Goal: Book appointment/travel/reservation

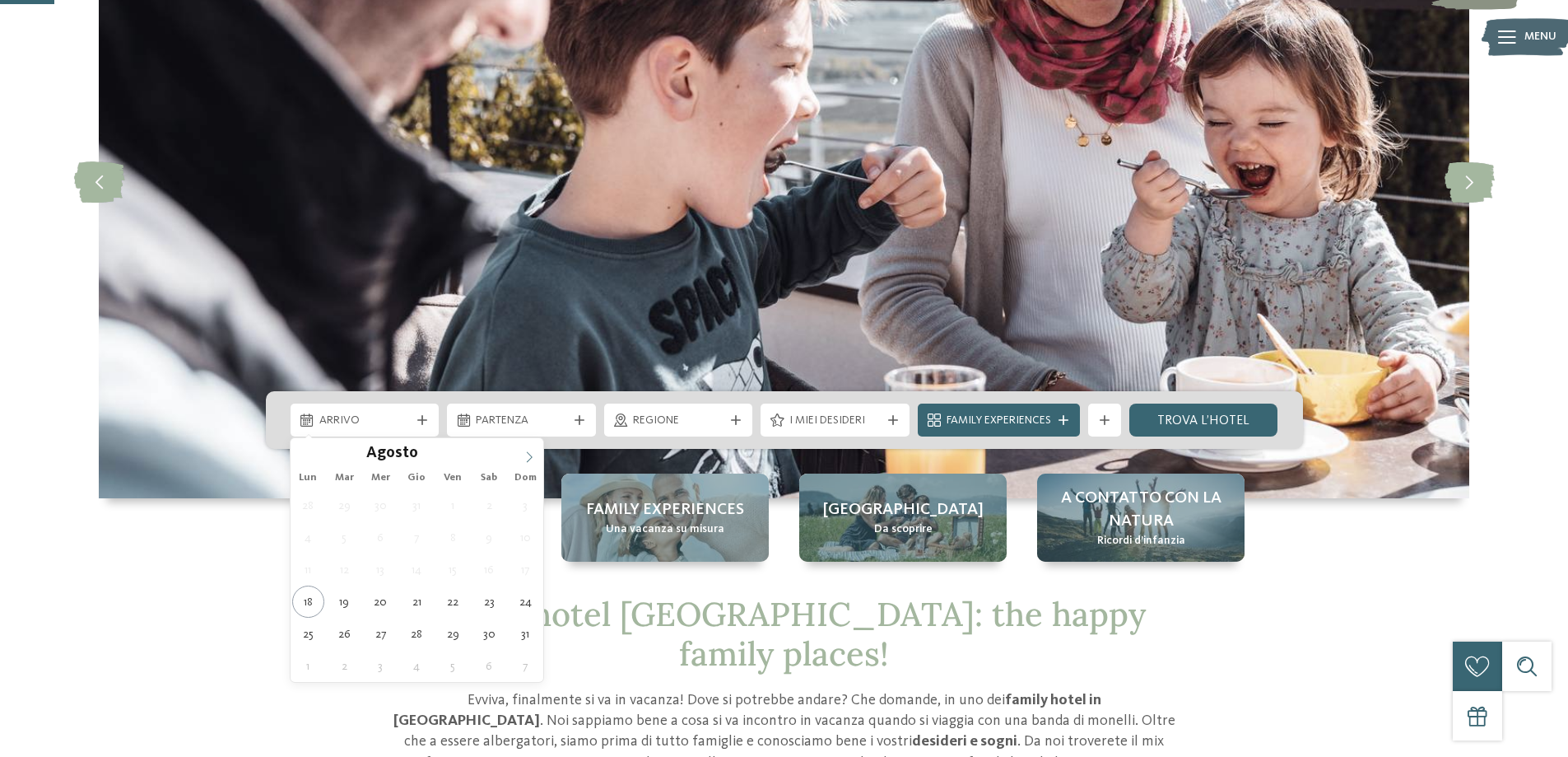
scroll to position [247, 0]
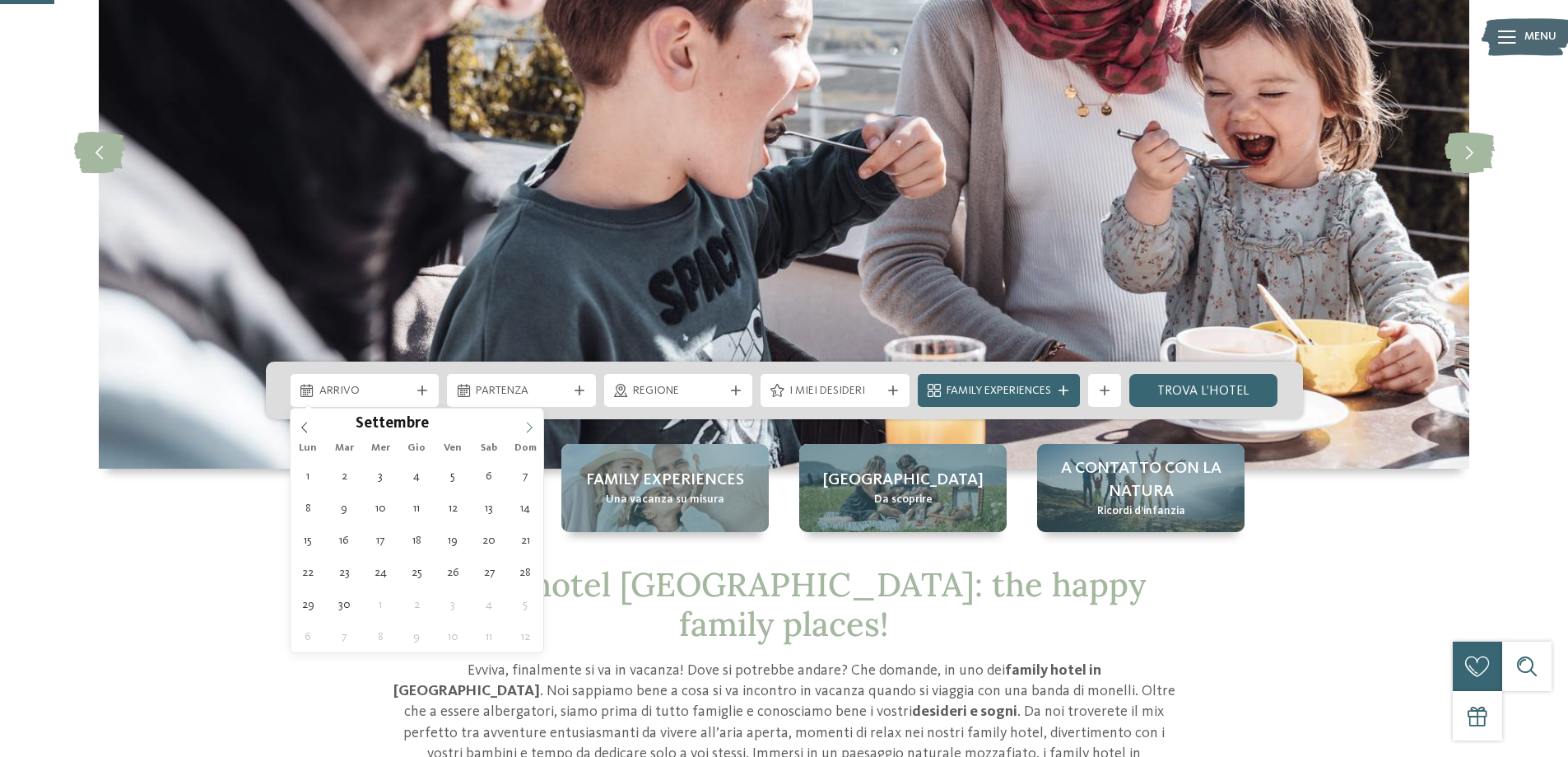
click at [522, 421] on span at bounding box center [529, 422] width 28 height 28
type div "[DATE]"
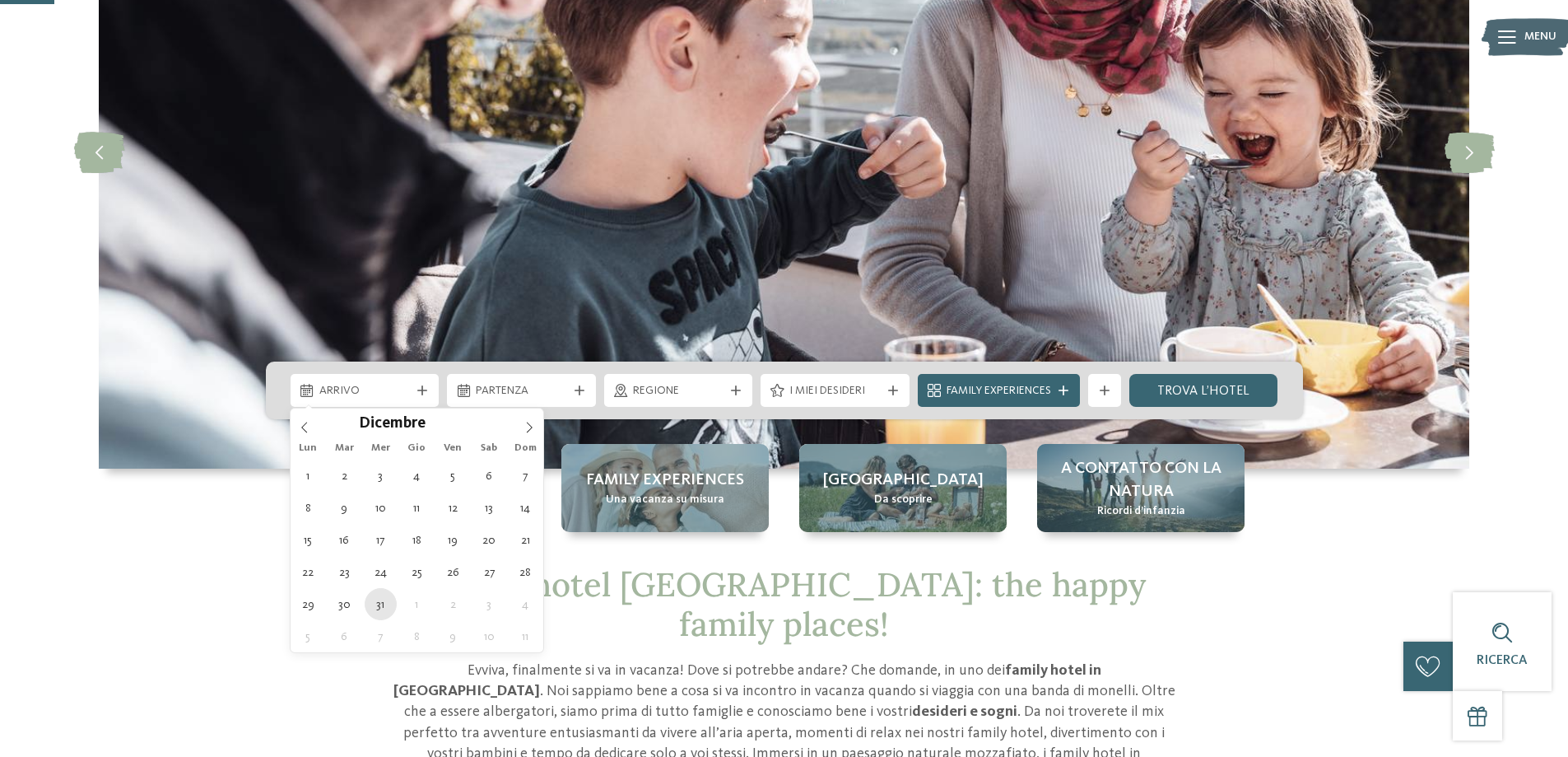
type input "****"
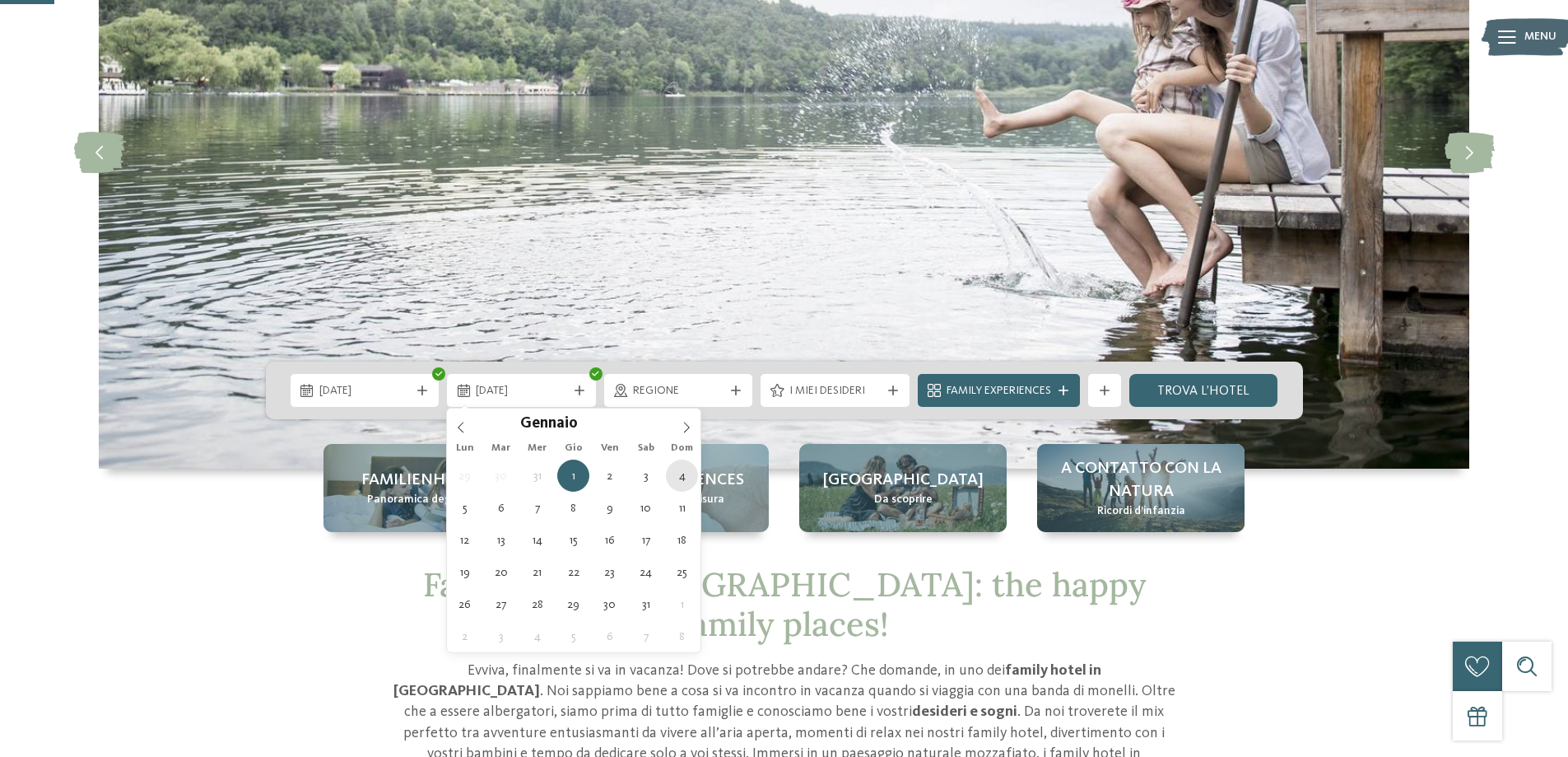
type div "[DATE]"
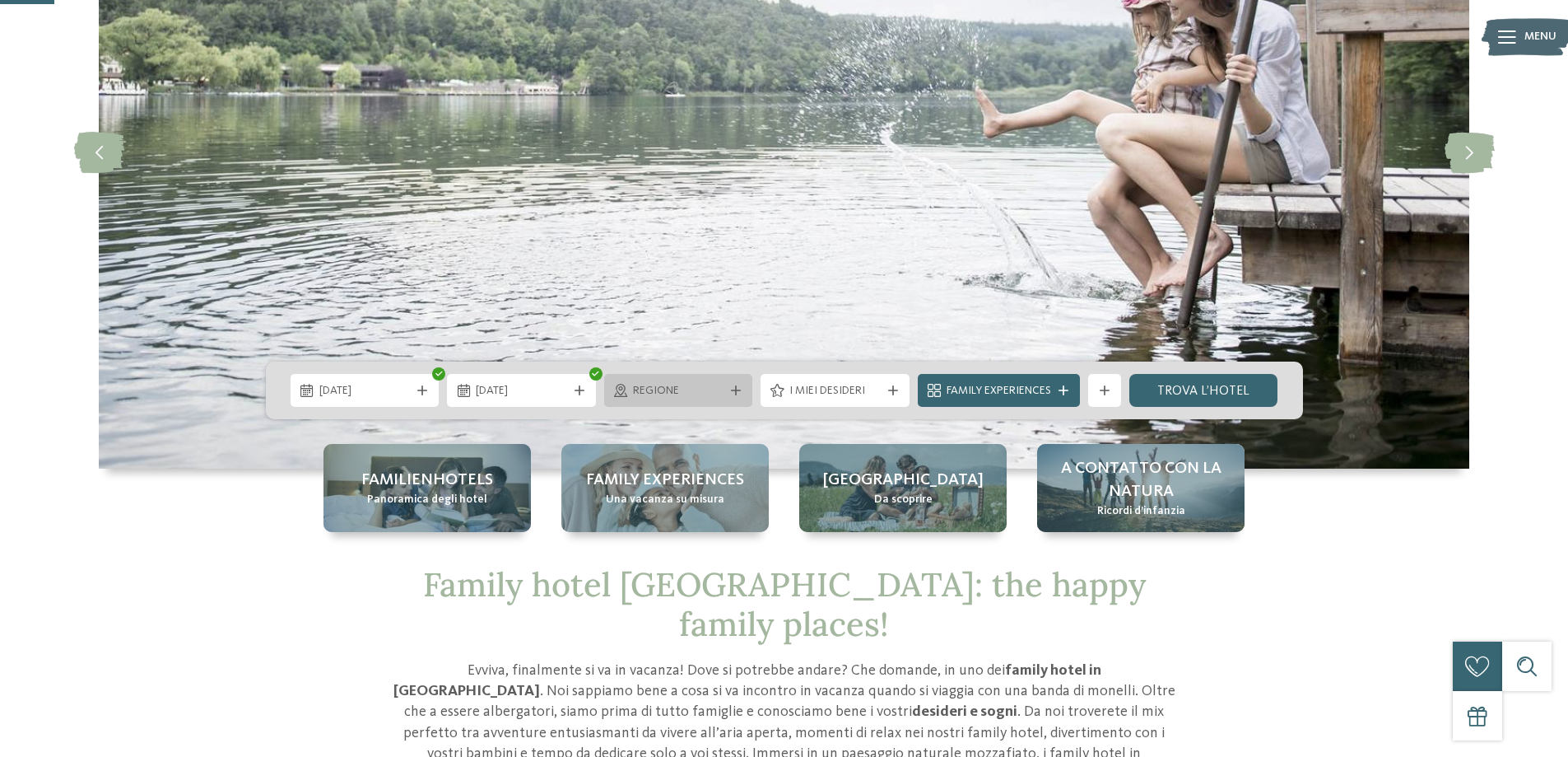
click at [737, 388] on icon at bounding box center [736, 390] width 10 height 10
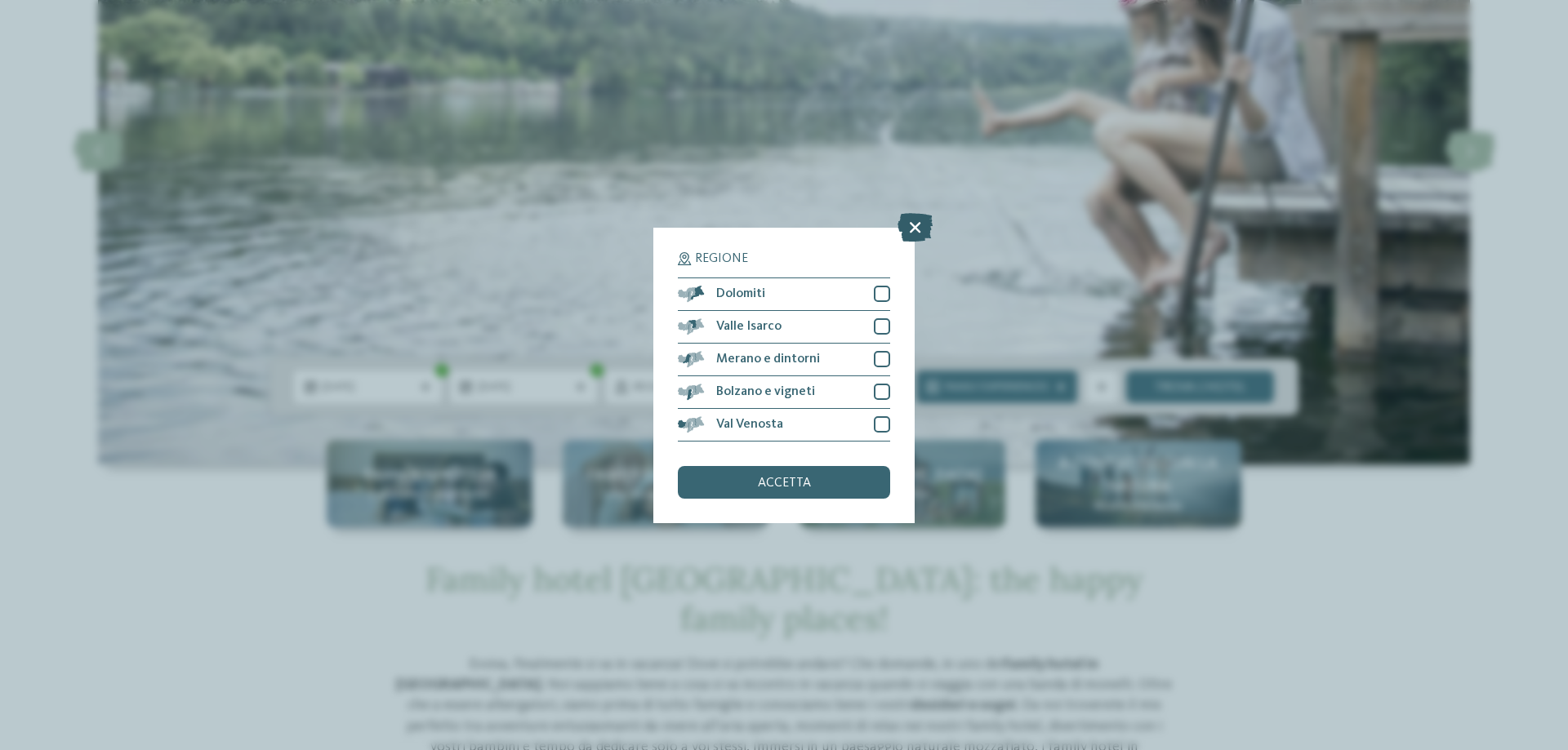
click at [922, 221] on icon at bounding box center [915, 226] width 35 height 29
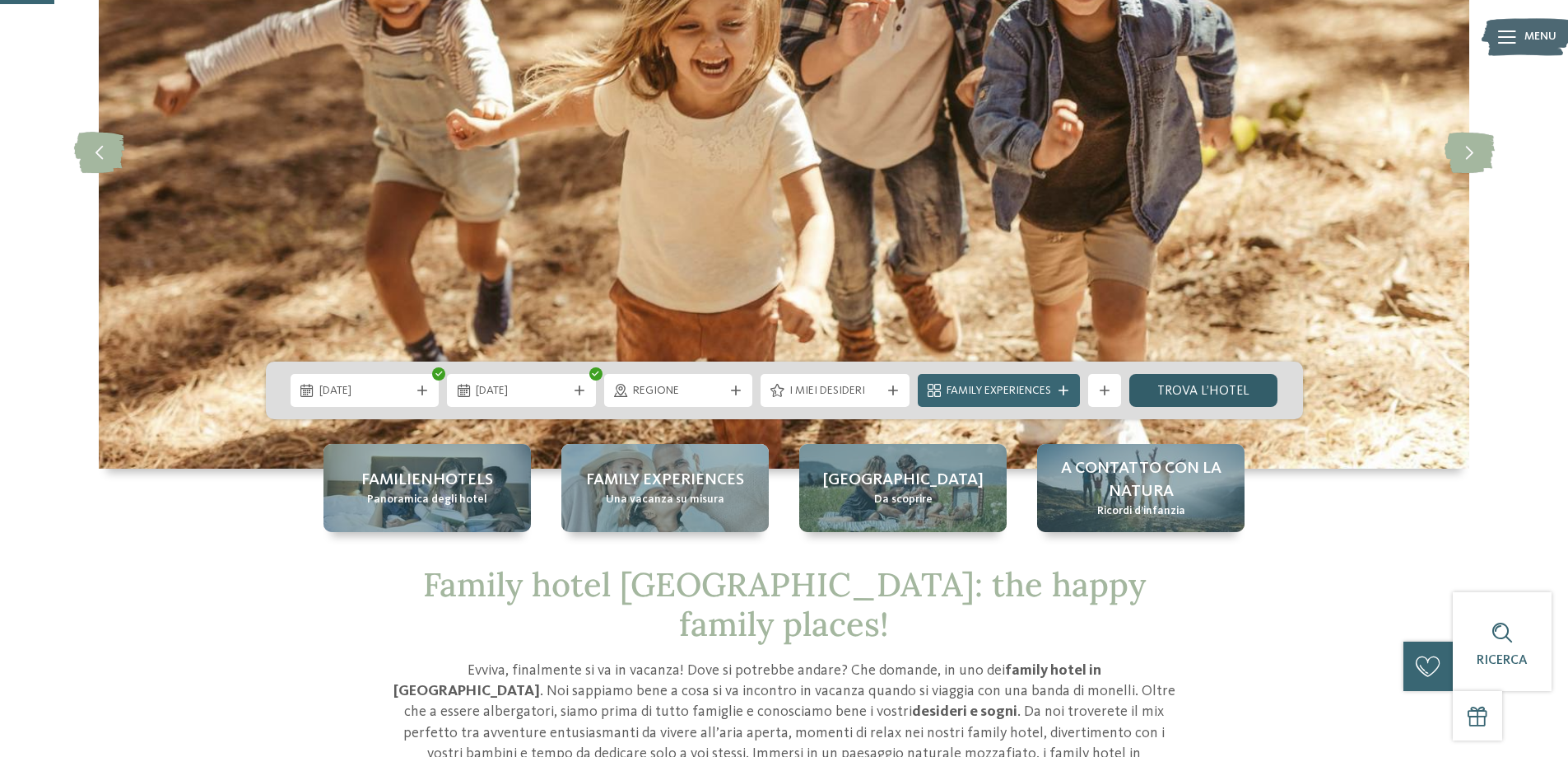
click at [1177, 388] on link "trova l’hotel" at bounding box center [1203, 390] width 149 height 33
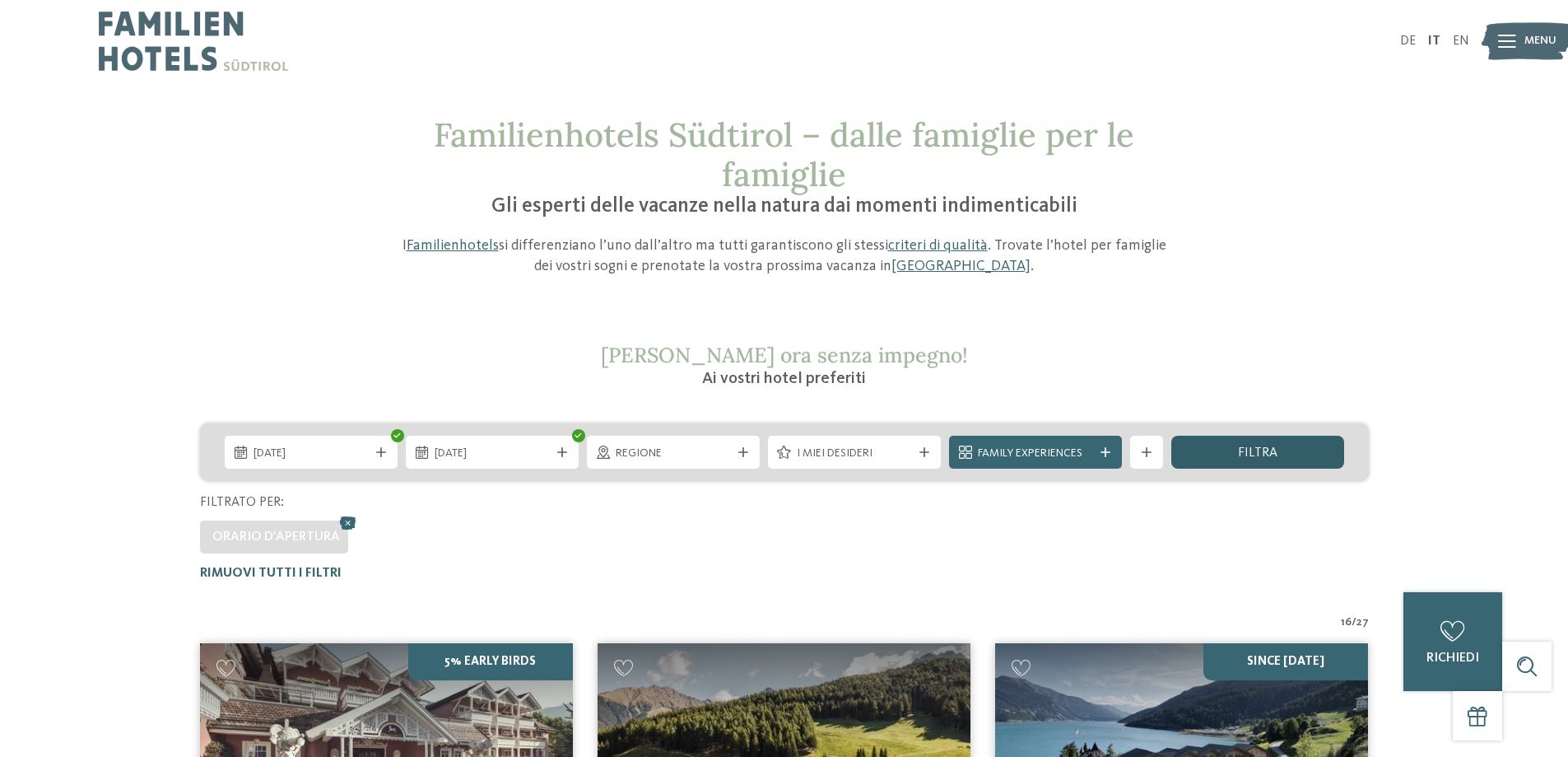
click at [1262, 452] on span "filtra" at bounding box center [1257, 453] width 39 height 13
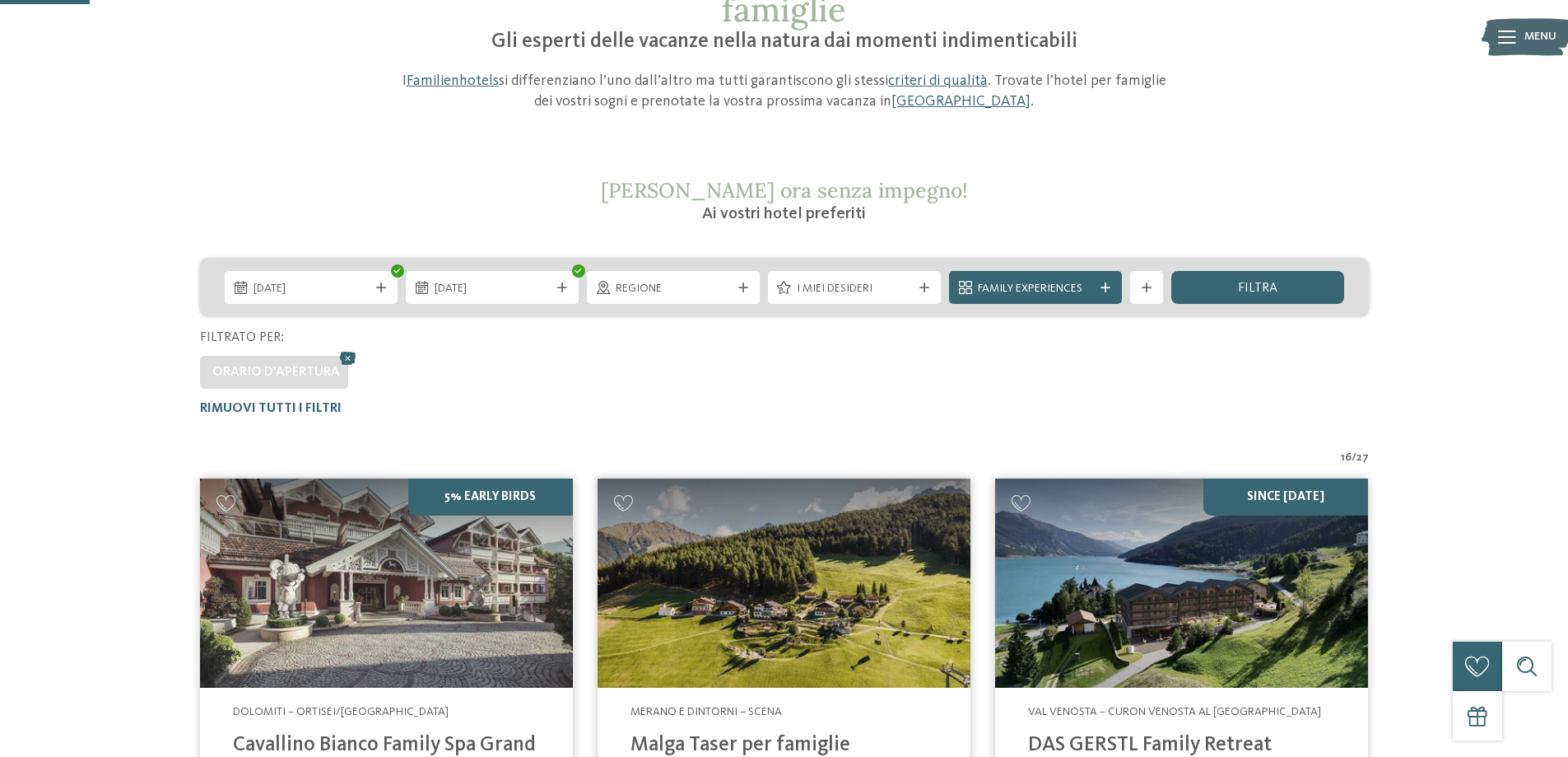
scroll to position [129, 0]
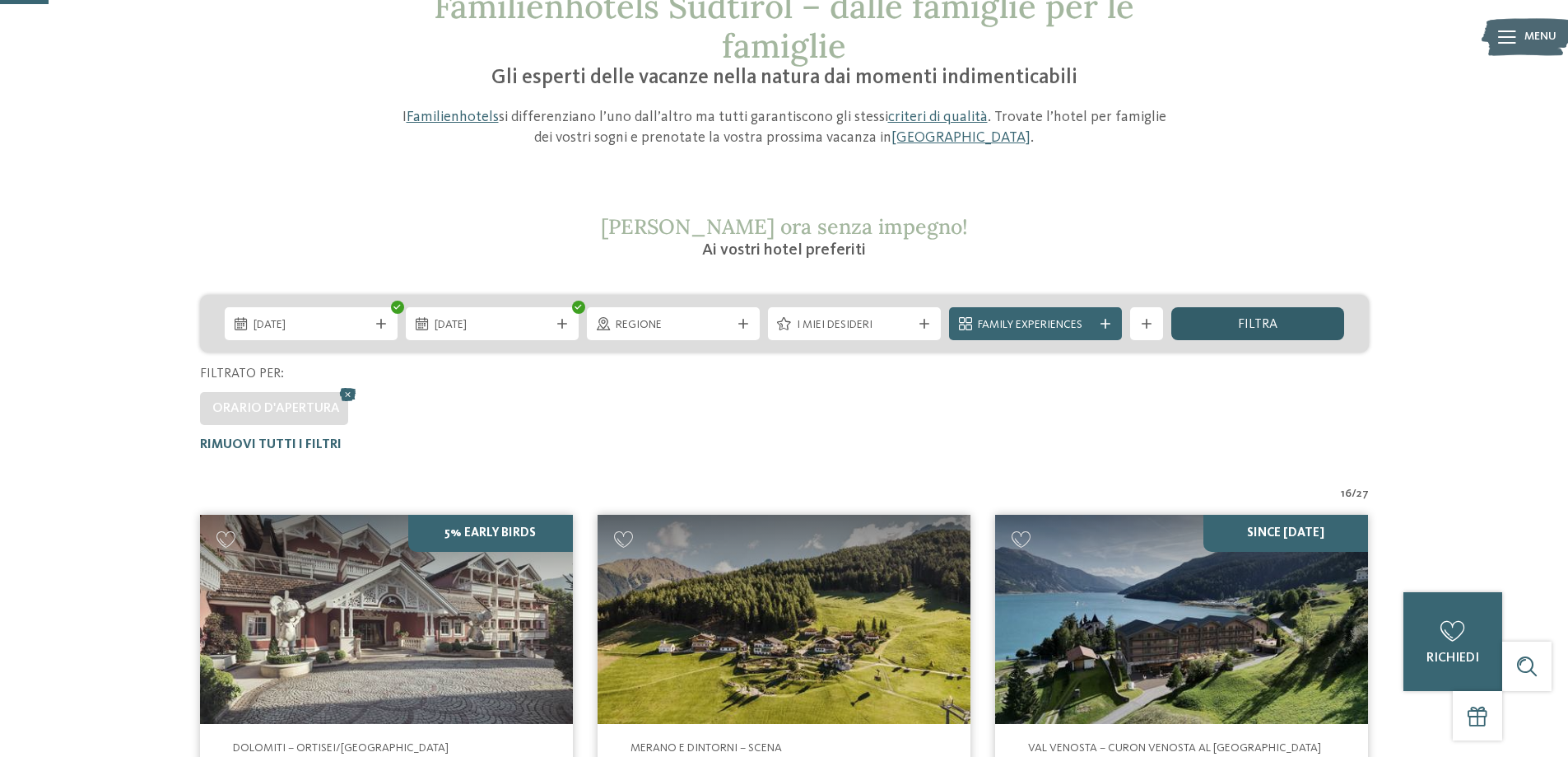
click at [1273, 328] on span "filtra" at bounding box center [1257, 325] width 39 height 13
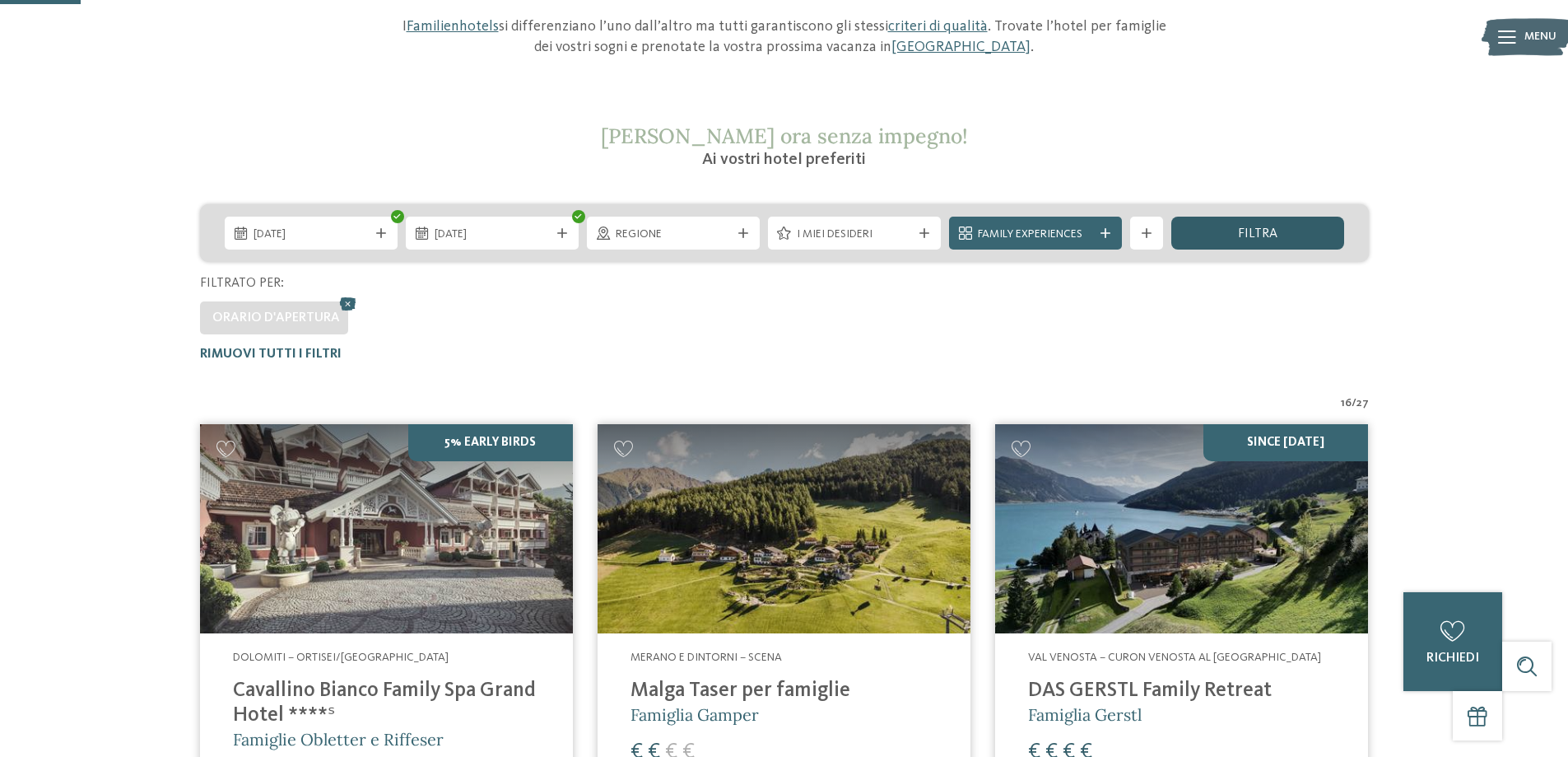
scroll to position [211, 0]
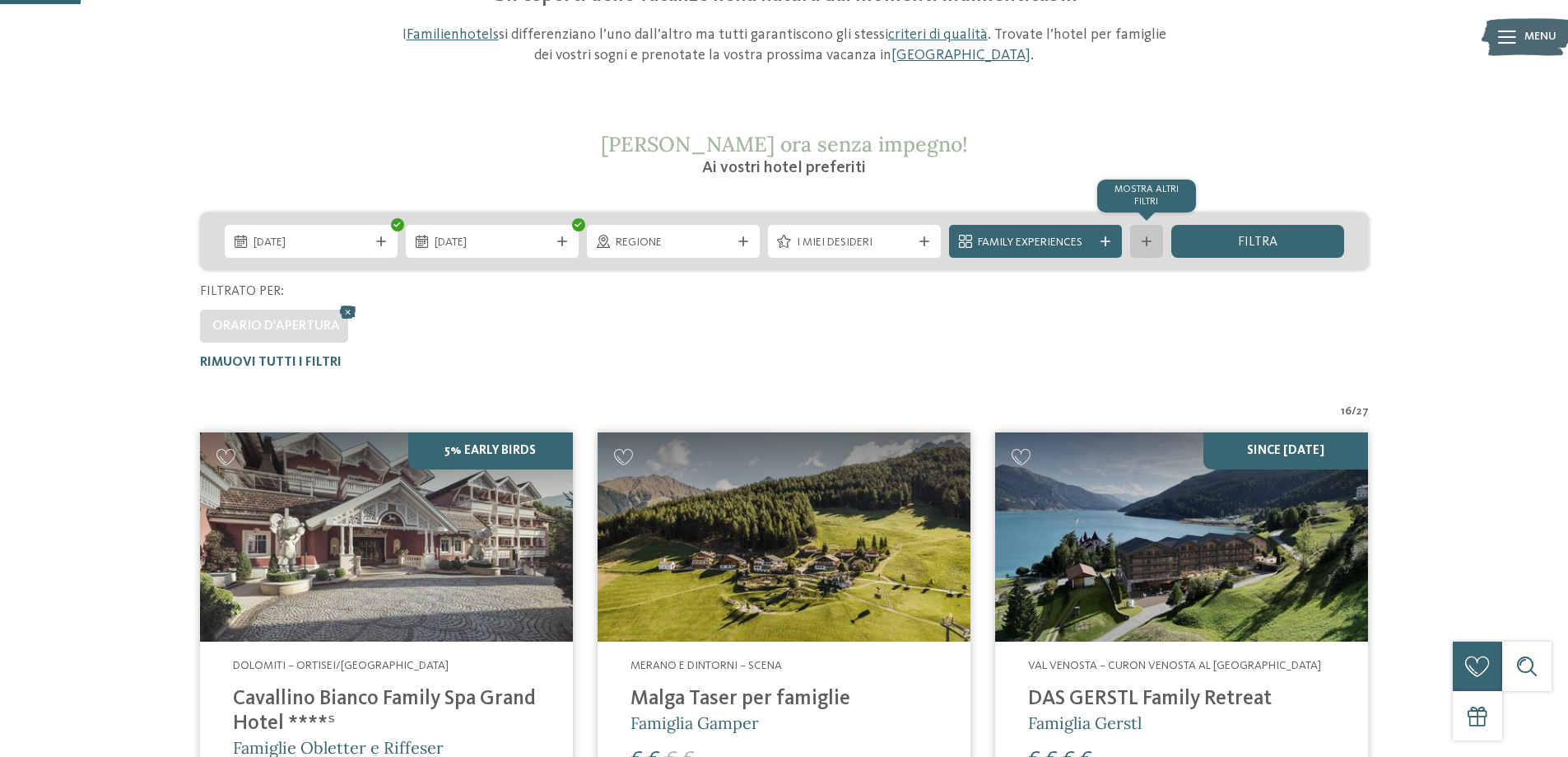
click at [1142, 238] on icon at bounding box center [1146, 241] width 10 height 10
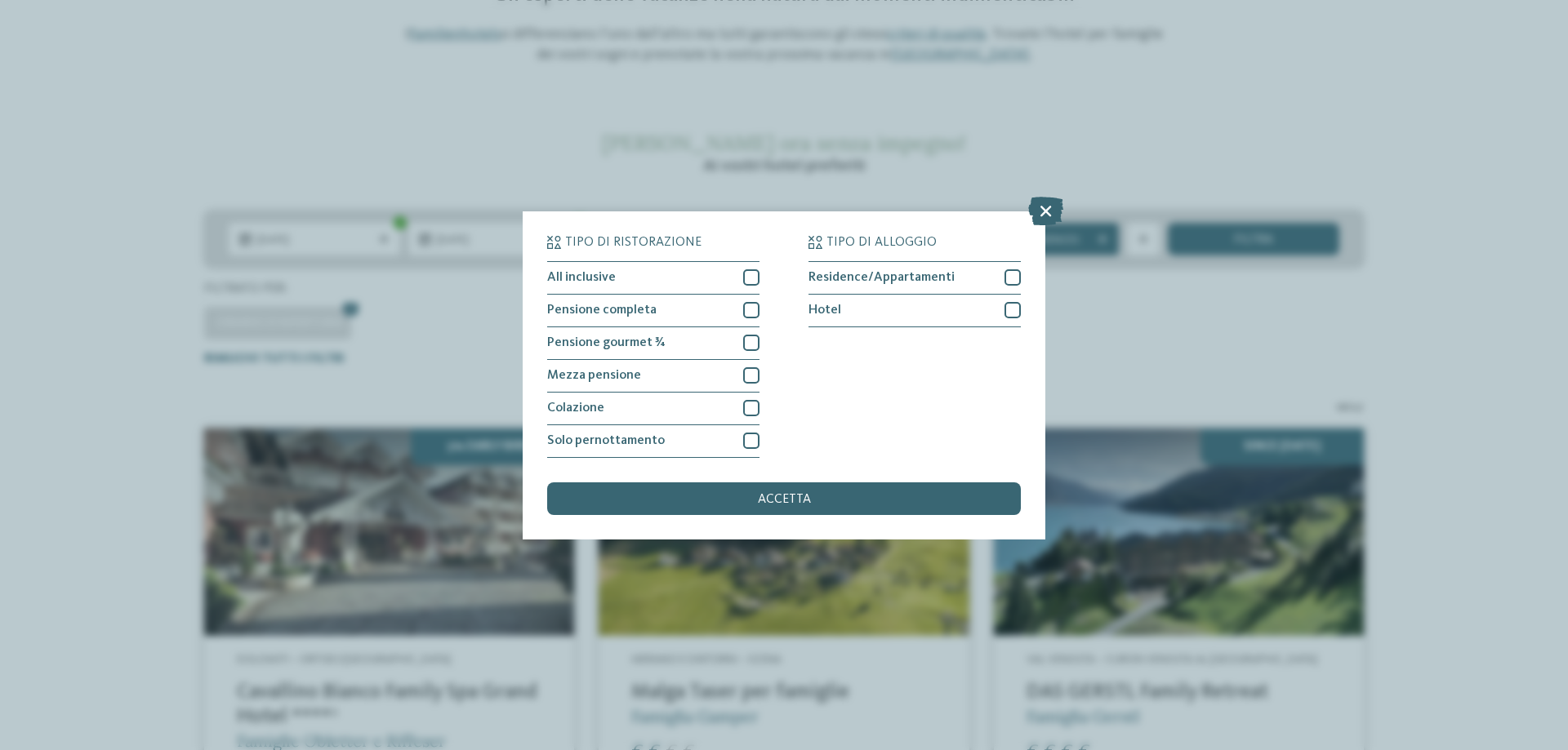
click at [1138, 356] on div "Tipo di ristorazione All inclusive Pensione completa" at bounding box center [784, 375] width 1568 height 750
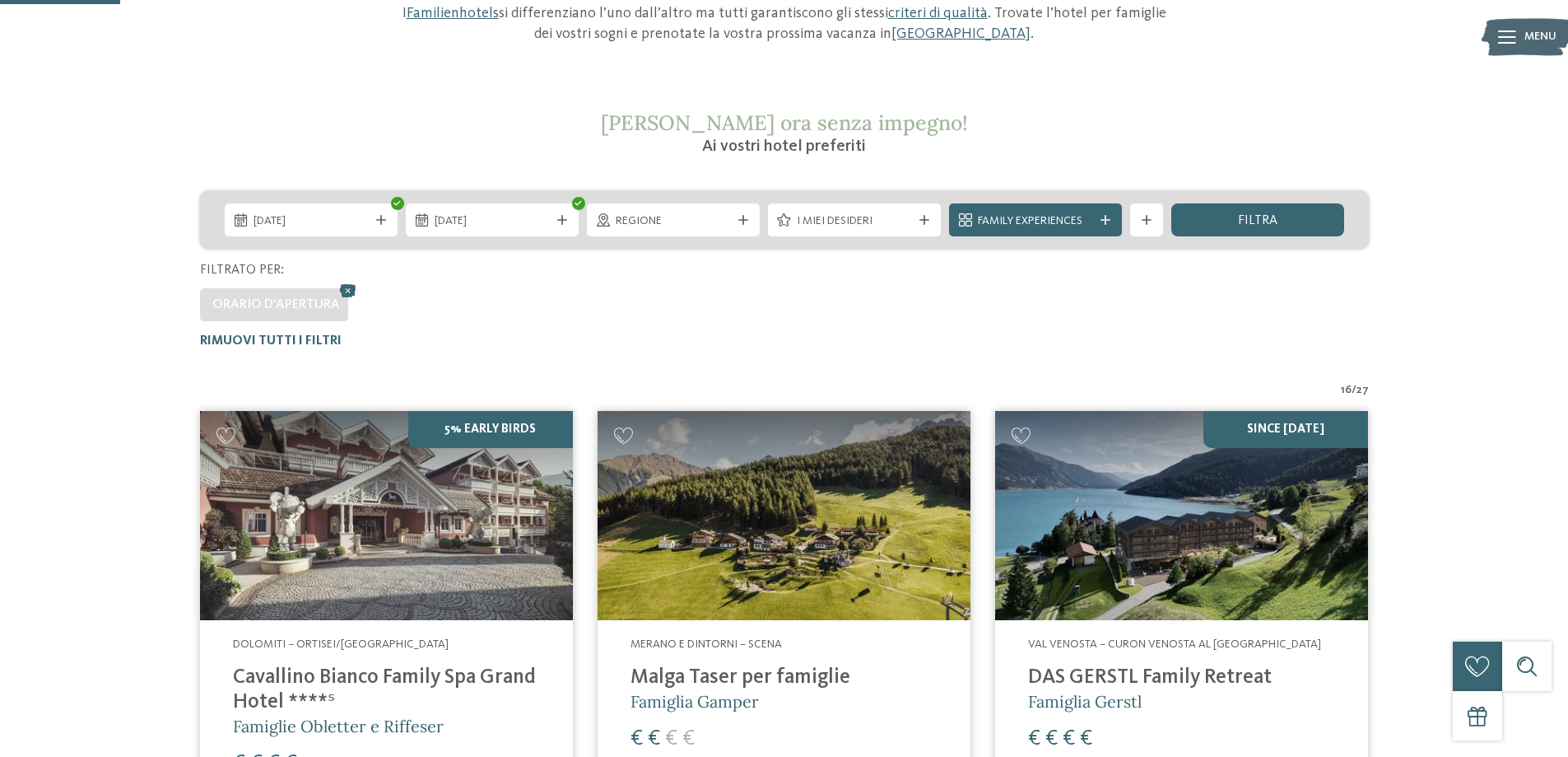
scroll to position [329, 0]
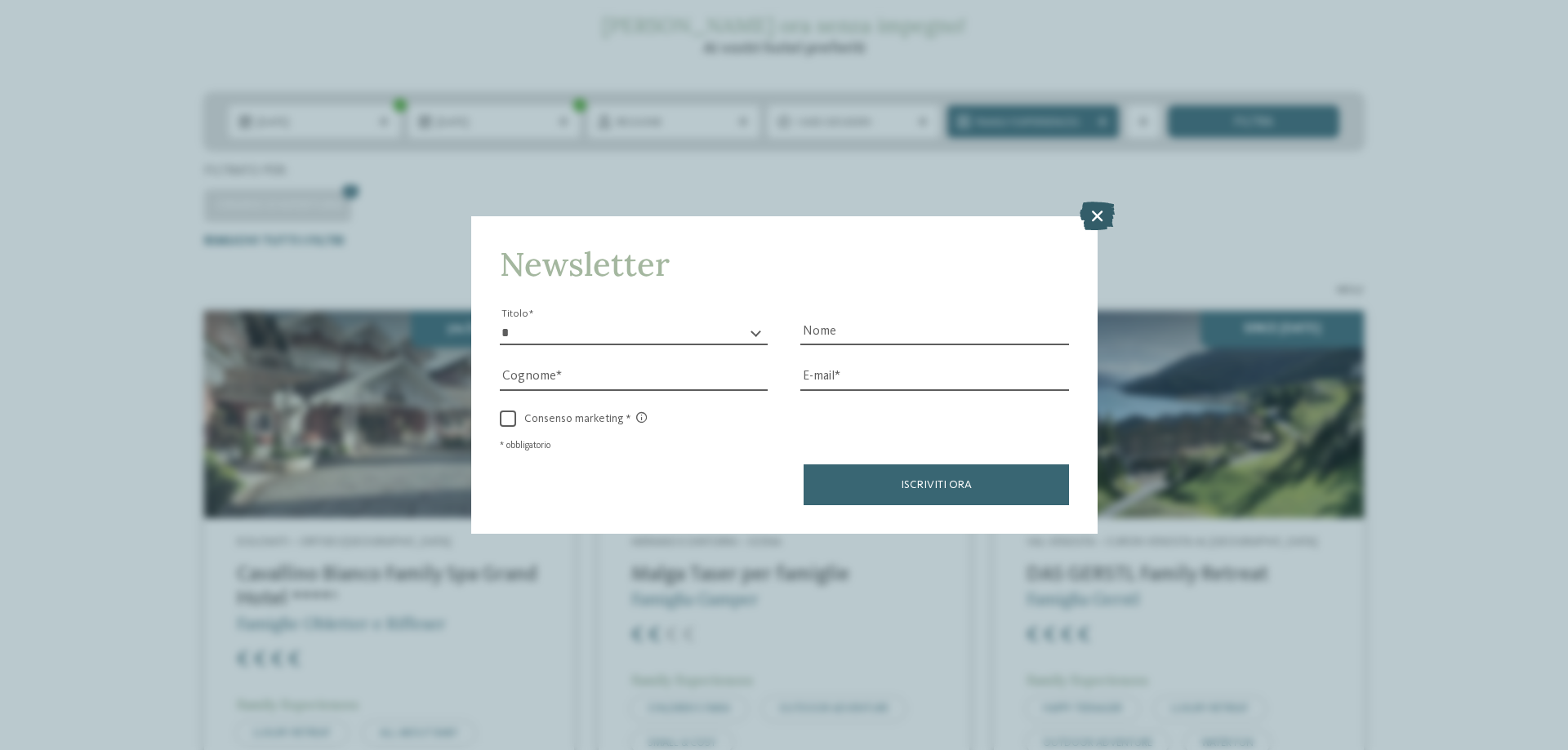
click at [1102, 221] on icon at bounding box center [1097, 216] width 35 height 29
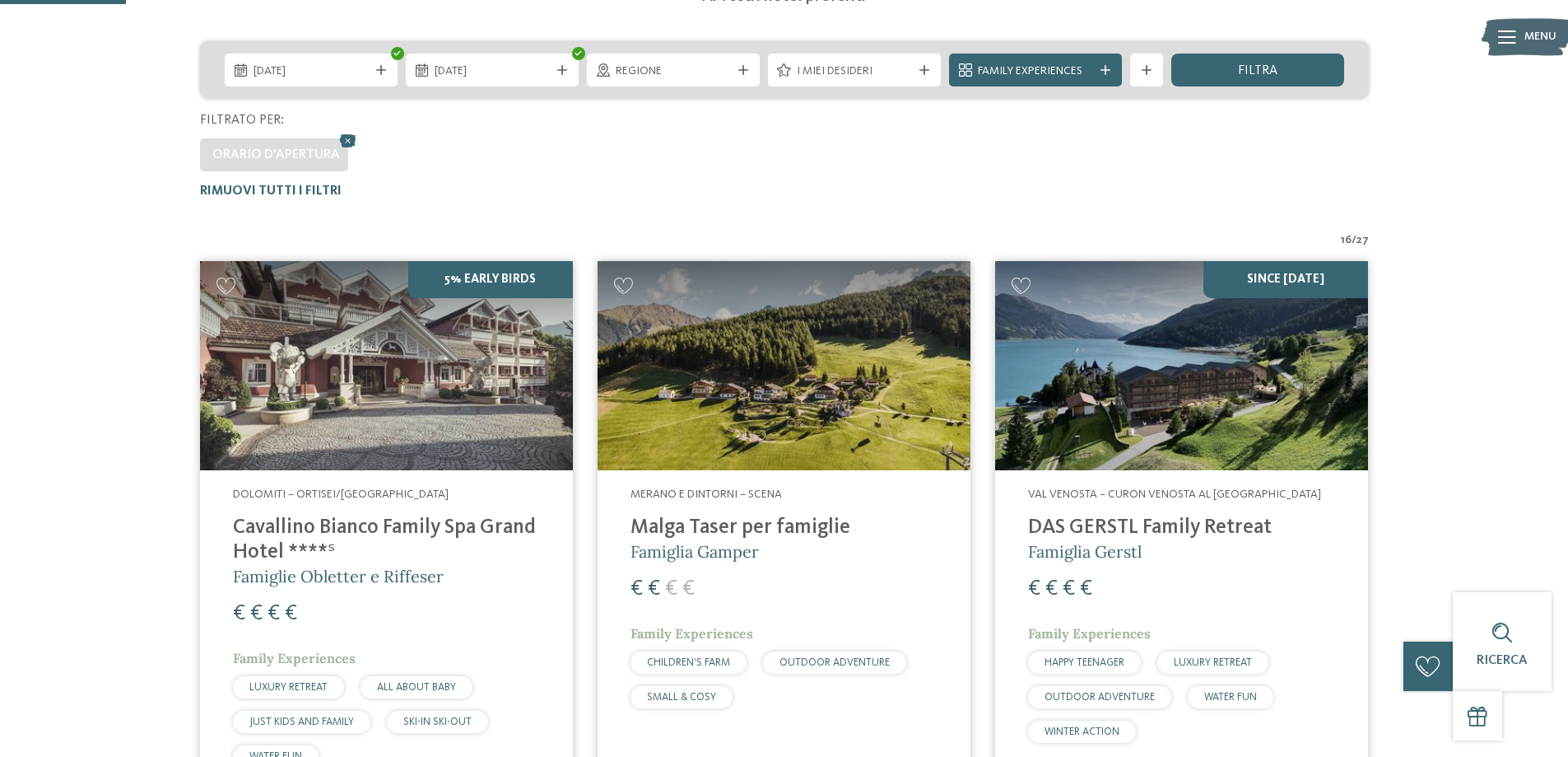
scroll to position [411, 0]
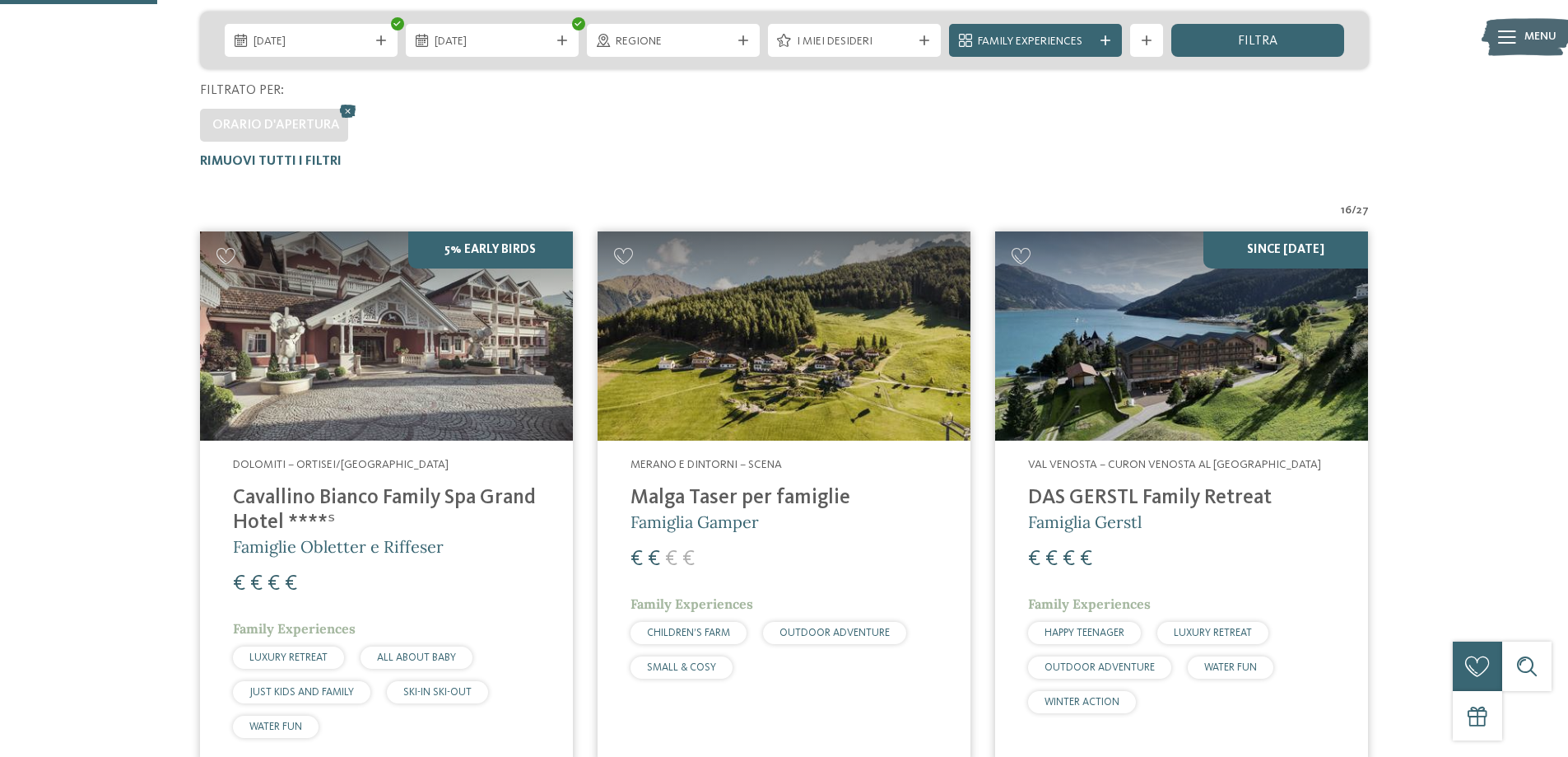
click at [1235, 494] on h4 "DAS GERSTL Family Retreat" at bounding box center [1181, 497] width 307 height 25
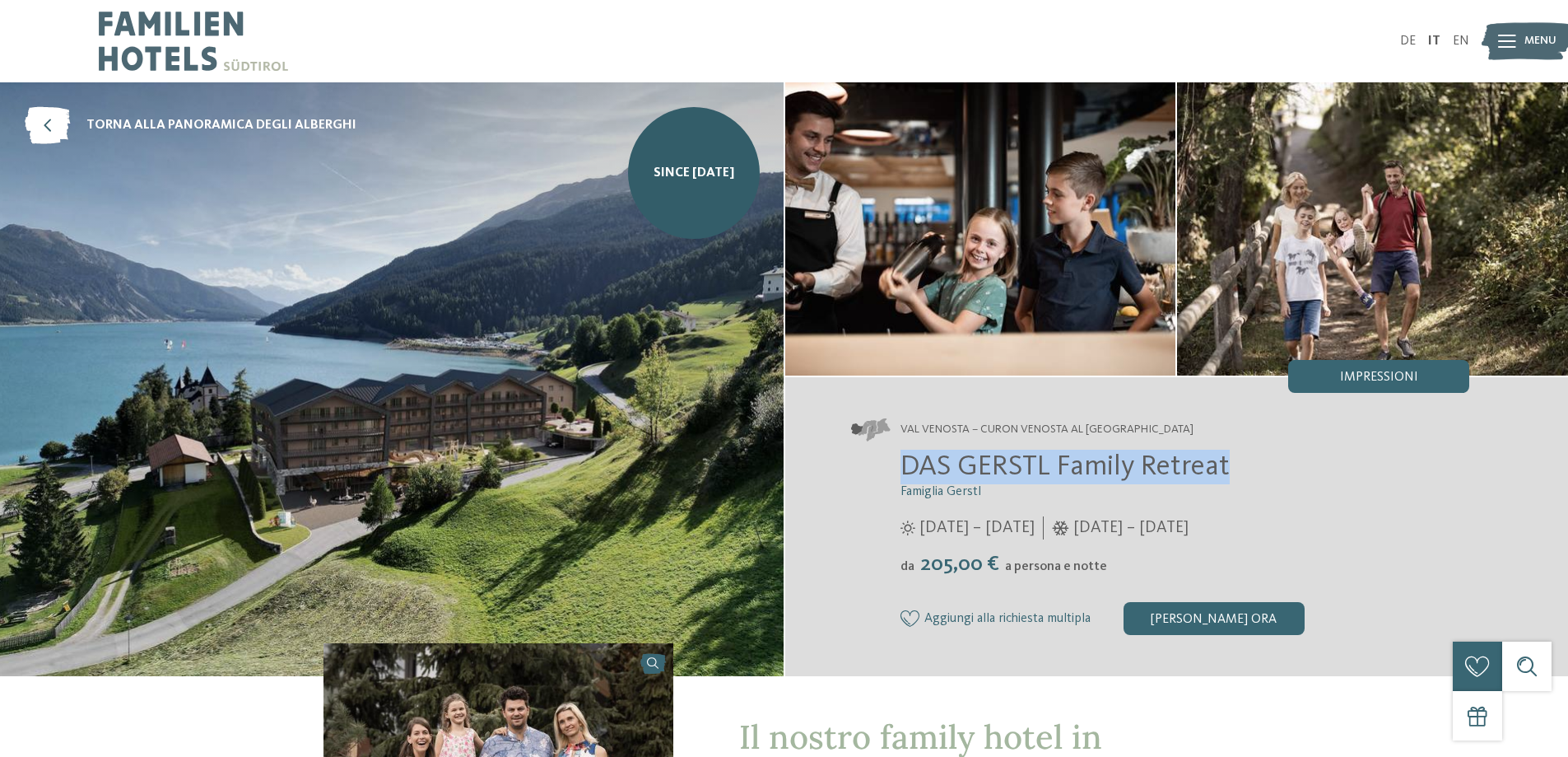
drag, startPoint x: 902, startPoint y: 457, endPoint x: 1233, endPoint y: 463, distance: 331.1
click at [1233, 463] on h2 "DAS GERSTL Family Retreat" at bounding box center [1184, 467] width 569 height 35
copy span "DAS GERSTL Family Retreat"
